Goal: Transaction & Acquisition: Subscribe to service/newsletter

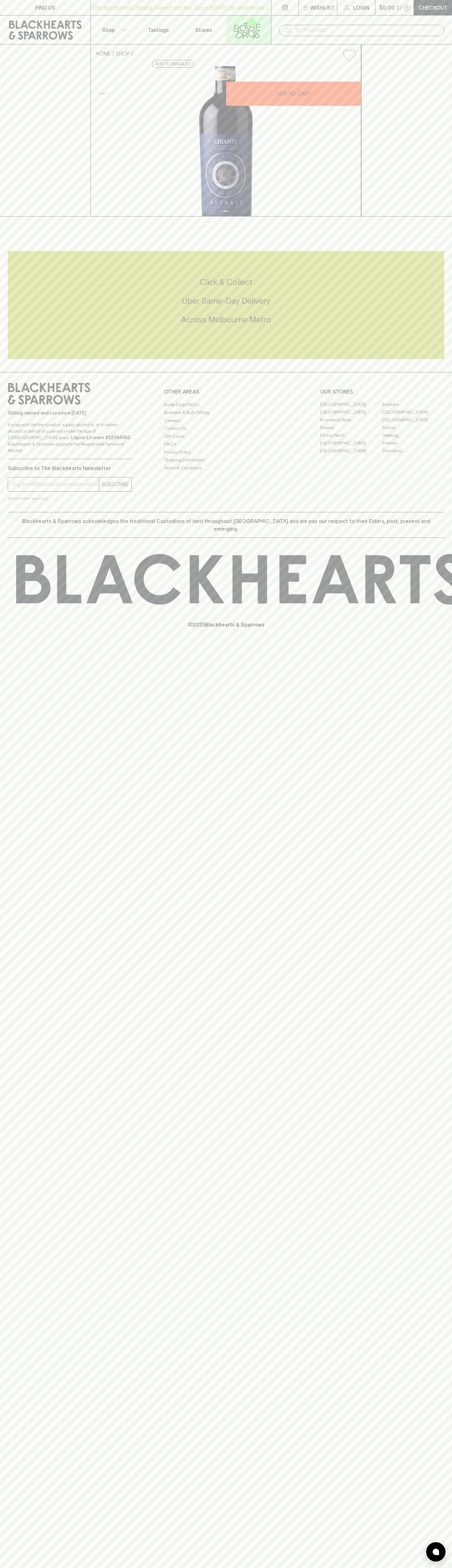
click at [228, 24] on link at bounding box center [249, 29] width 45 height 29
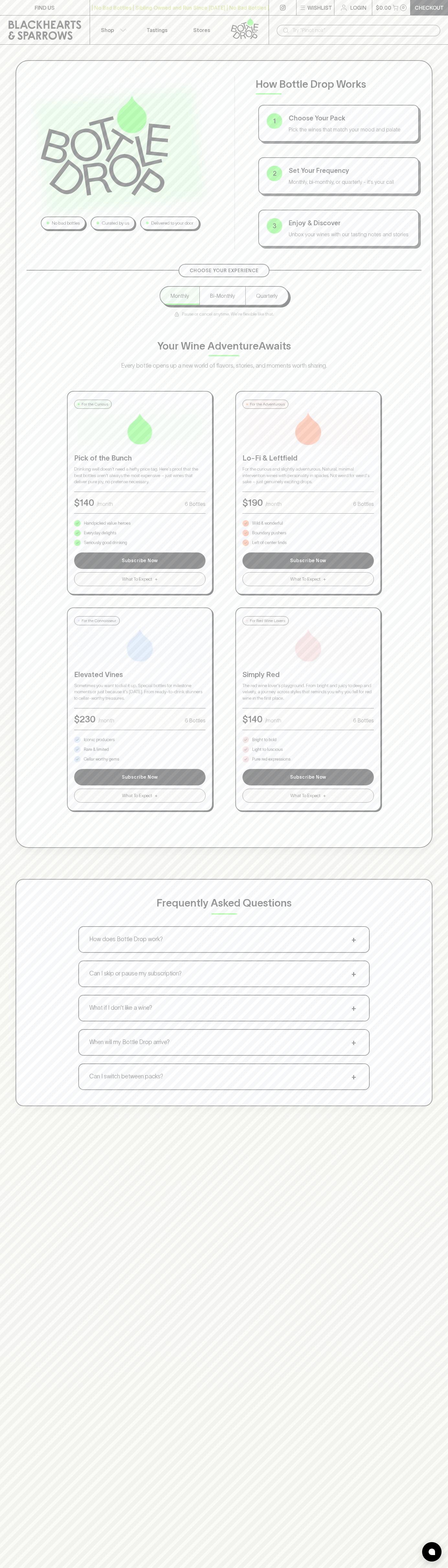
click at [322, 1572] on html "FIND US | No Bad Bottles | Sibling Owned and Run Since [DATE] | No Bad Bottles …" at bounding box center [224, 1014] width 448 height 2028
click at [13, 1230] on div "No bad bottles Curated by us Delivered to your door How Bottle Drop Works 1 Cho…" at bounding box center [224, 829] width 448 height 1568
click at [264, 740] on p "Bright to bold" at bounding box center [264, 739] width 24 height 7
